Goal: Navigation & Orientation: Find specific page/section

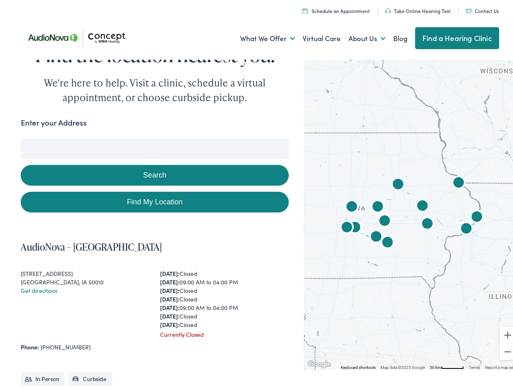
click at [260, 36] on link "What We Offer" at bounding box center [267, 36] width 55 height 30
click at [358, 36] on link "About Us" at bounding box center [367, 36] width 37 height 30
click at [328, 137] on button "Search" at bounding box center [331, 137] width 10 height 10
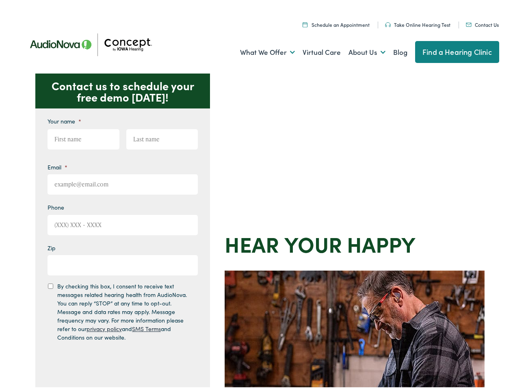
click at [256, 195] on div "Contact us to schedule your free demo [DATE]! Give us a call [PHONE_NUMBER] Ema…" at bounding box center [260, 353] width 520 height 565
click at [260, 50] on link "What We Offer" at bounding box center [267, 50] width 55 height 30
click at [358, 50] on link "About Us" at bounding box center [367, 50] width 37 height 30
